Goal: Information Seeking & Learning: Check status

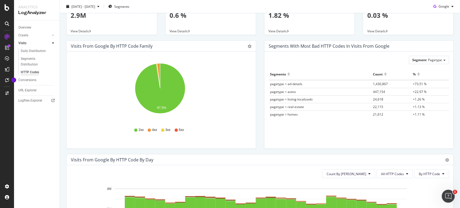
scroll to position [32, 0]
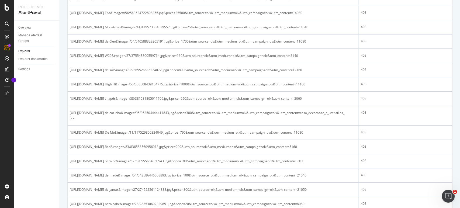
scroll to position [329, 0]
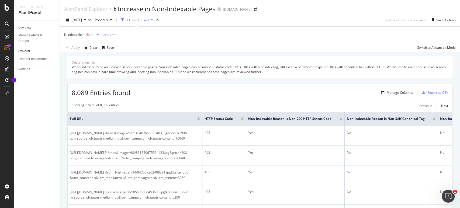
scroll to position [688, 0]
